Goal: Task Accomplishment & Management: Complete application form

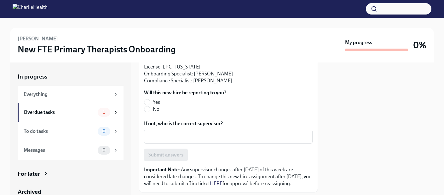
scroll to position [97, 0]
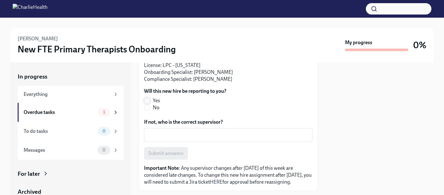
click at [149, 101] on input "Yes" at bounding box center [147, 101] width 6 height 6
radio input "true"
click at [175, 153] on span "Submit answers" at bounding box center [165, 153] width 35 height 6
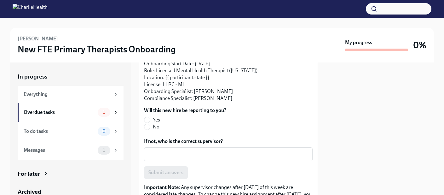
scroll to position [120, 0]
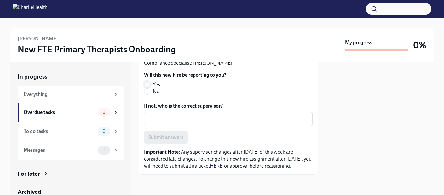
click at [148, 82] on input "Yes" at bounding box center [147, 85] width 6 height 6
radio input "true"
click at [177, 134] on span "Submit answers" at bounding box center [165, 137] width 35 height 6
